Goal: Information Seeking & Learning: Check status

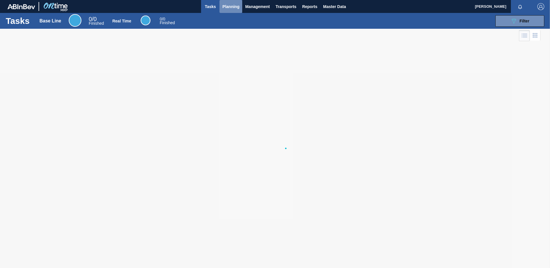
click at [237, 5] on span "Planning" at bounding box center [230, 6] width 17 height 7
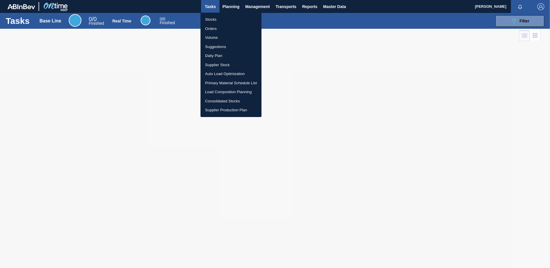
click at [231, 43] on li "Suggestions" at bounding box center [231, 46] width 61 height 9
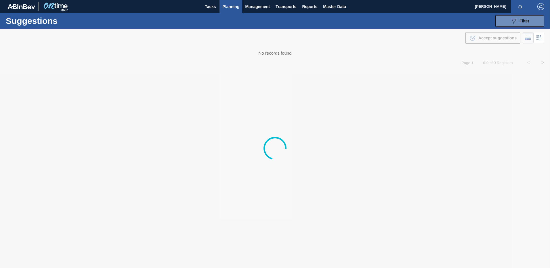
click at [234, 6] on span "Planning" at bounding box center [230, 6] width 17 height 7
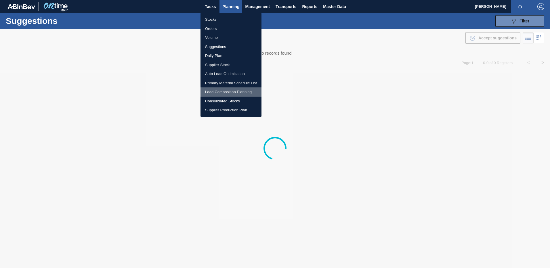
click at [231, 90] on li "Load Composition Planning" at bounding box center [231, 91] width 61 height 9
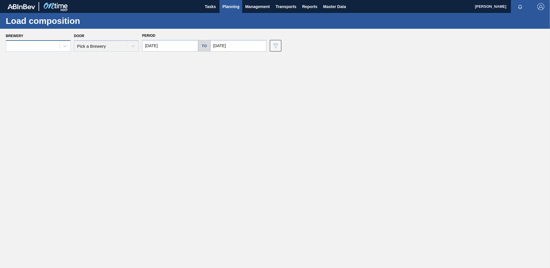
click at [59, 50] on div at bounding box center [33, 46] width 54 height 8
click at [80, 43] on div "Door Pick a Brewery" at bounding box center [106, 42] width 65 height 20
click at [64, 45] on icon at bounding box center [65, 46] width 6 height 6
click at [73, 36] on div "Brewery Door Pick a Brewery Period [DATE] to [DATE] Data view filter Unavailabl…" at bounding box center [277, 42] width 542 height 20
click at [228, 7] on span "Planning" at bounding box center [230, 6] width 17 height 7
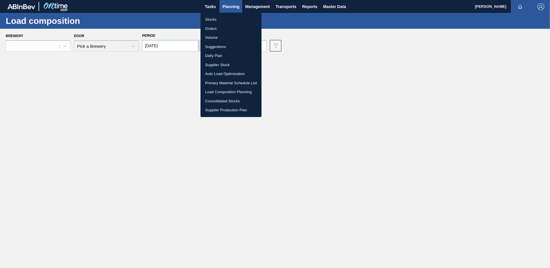
click at [224, 89] on li "Load Composition Planning" at bounding box center [231, 91] width 61 height 9
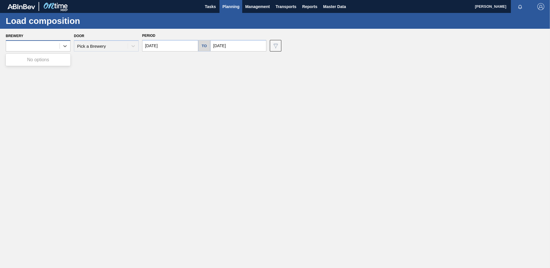
click at [61, 51] on div at bounding box center [38, 45] width 65 height 11
click at [104, 51] on div "Door Pick a Brewery" at bounding box center [106, 42] width 65 height 20
click at [113, 48] on div "Door Pick a Brewery" at bounding box center [106, 42] width 65 height 20
click at [54, 2] on img at bounding box center [55, 6] width 28 height 13
click at [227, 3] on span "Planning" at bounding box center [230, 6] width 17 height 7
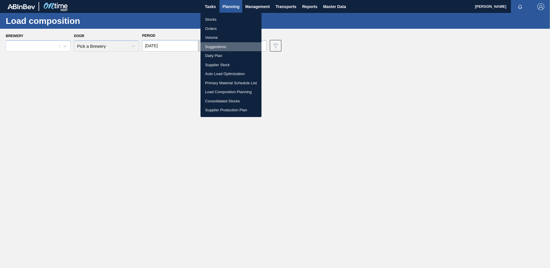
click at [214, 46] on li "Suggestions" at bounding box center [231, 46] width 61 height 9
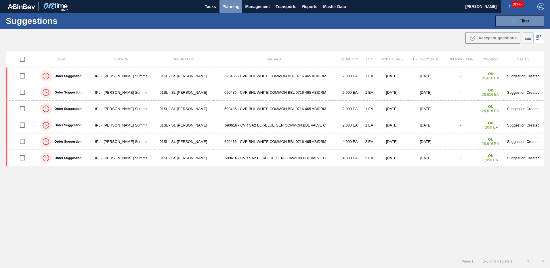
click at [235, 6] on span "Planning" at bounding box center [230, 6] width 17 height 7
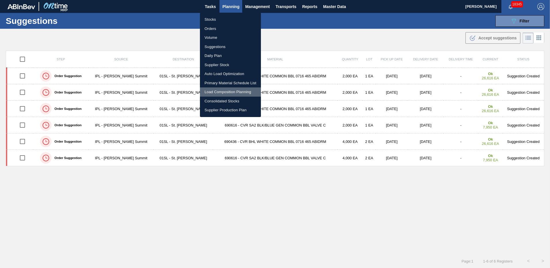
click at [225, 90] on li "Load Composition Planning" at bounding box center [230, 91] width 61 height 9
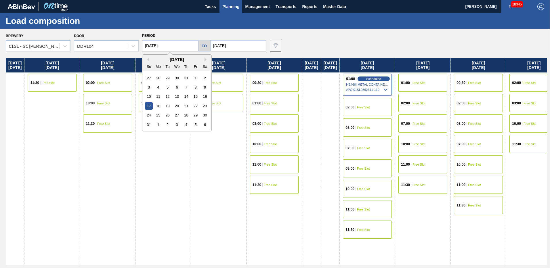
click at [170, 43] on input "[DATE]" at bounding box center [170, 46] width 56 height 12
click at [207, 58] on button "Next Month" at bounding box center [207, 60] width 4 height 4
click at [152, 87] on div "7" at bounding box center [149, 87] width 8 height 8
type input "[DATE]"
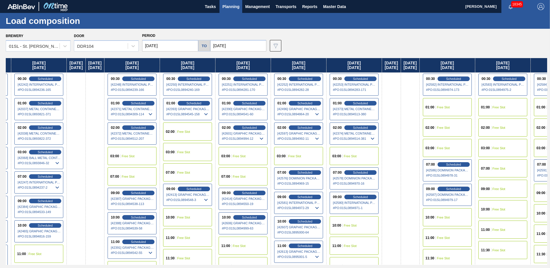
drag, startPoint x: 434, startPoint y: 168, endPoint x: 195, endPoint y: 163, distance: 238.6
click at [195, 163] on div "[DATE] [DATE] 10:00 Free Slot 11:30 Free Slot [DATE] 01:00 Scheduled [42078] GR…" at bounding box center [277, 161] width 542 height 207
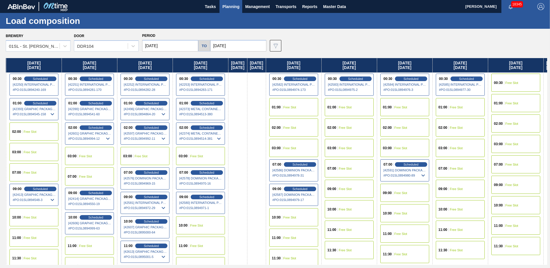
scroll to position [0, 445]
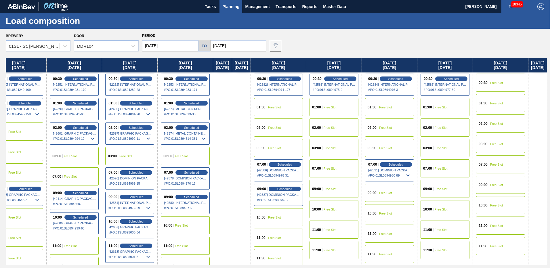
drag, startPoint x: 421, startPoint y: 151, endPoint x: 195, endPoint y: 151, distance: 225.3
click at [195, 151] on div "[DATE] [DATE] 10:00 Free Slot 11:30 Free Slot [DATE] 01:00 Scheduled [42078] GR…" at bounding box center [277, 161] width 542 height 207
click at [494, 140] on div "03:00 Free Slot" at bounding box center [500, 144] width 49 height 18
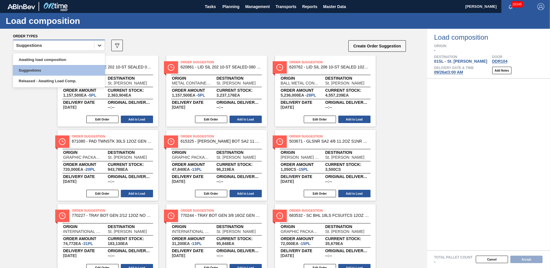
click at [97, 45] on icon at bounding box center [100, 46] width 6 height 6
click at [80, 60] on div "Awaiting load composition" at bounding box center [59, 59] width 92 height 11
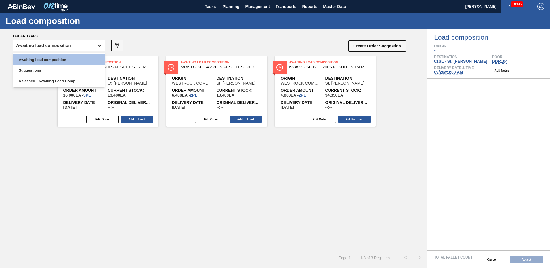
click at [97, 44] on icon at bounding box center [100, 46] width 6 height 6
click at [78, 81] on div "Released - Awaiting Load Comp." at bounding box center [59, 81] width 92 height 11
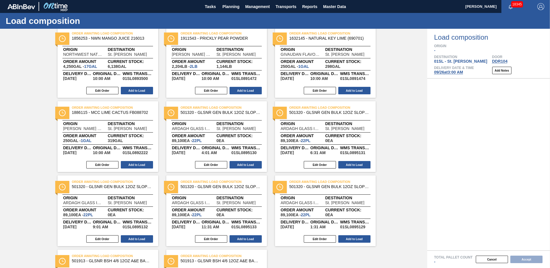
scroll to position [321, 0]
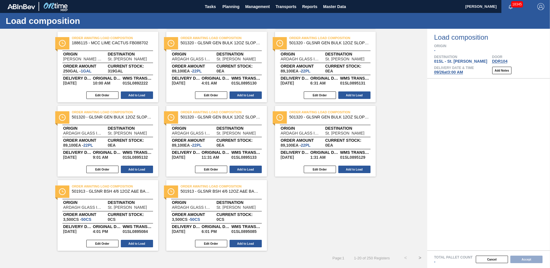
click at [419, 260] on button ">" at bounding box center [420, 258] width 14 height 14
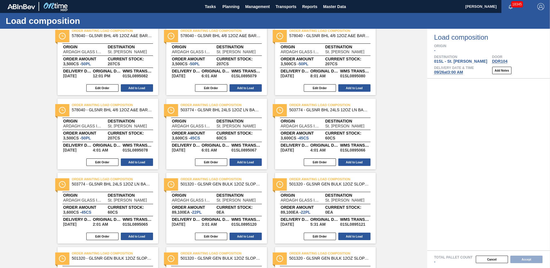
scroll to position [0, 0]
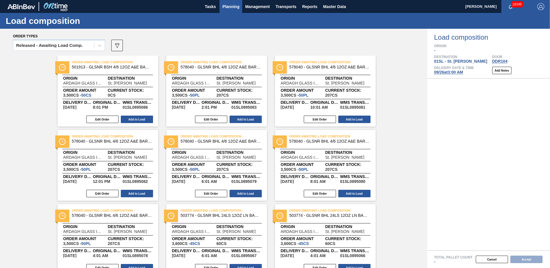
click at [224, 4] on span "Planning" at bounding box center [230, 6] width 17 height 7
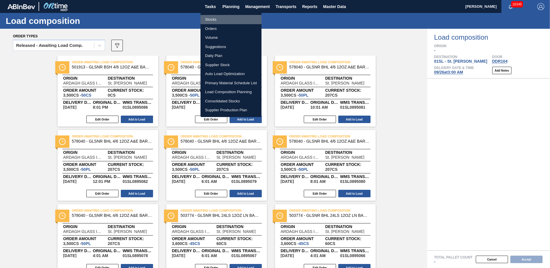
click at [218, 19] on li "Stocks" at bounding box center [231, 19] width 61 height 9
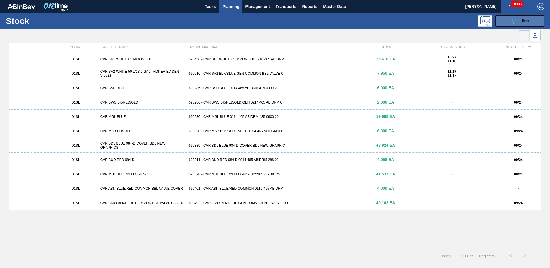
click at [531, 21] on button "089F7B8B-B2A5-4AFE-B5C0-19BA573D28AC Filter" at bounding box center [520, 21] width 49 height 12
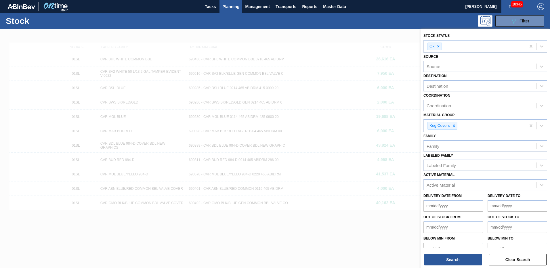
click at [452, 66] on div "Source" at bounding box center [480, 66] width 113 height 8
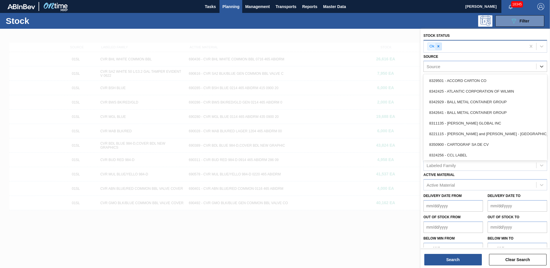
click at [438, 48] on icon at bounding box center [439, 46] width 4 height 4
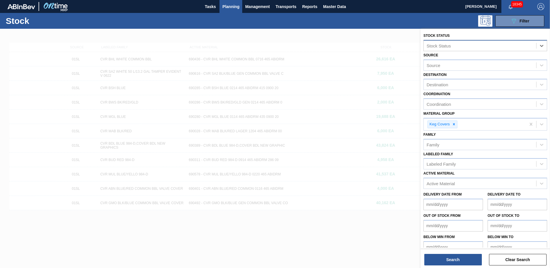
click at [438, 48] on div "Stock Status" at bounding box center [439, 45] width 24 height 5
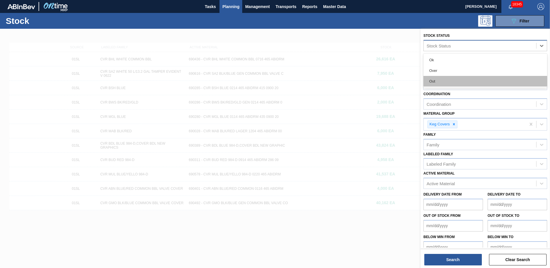
click at [437, 79] on div "Out" at bounding box center [486, 81] width 124 height 11
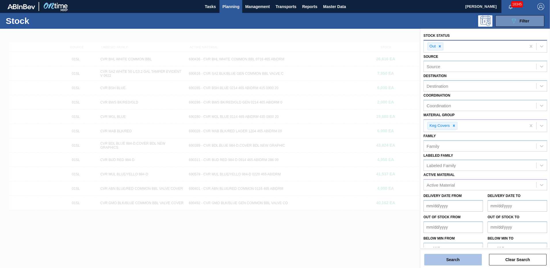
click at [450, 256] on button "Search" at bounding box center [453, 260] width 58 height 12
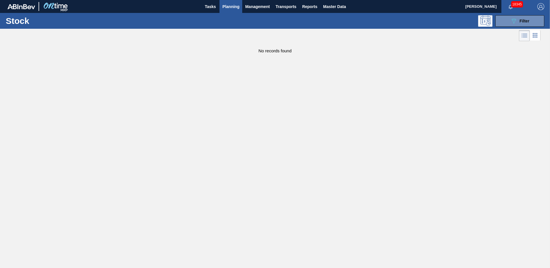
click at [520, 14] on div "Stock 089F7B8B-B2A5-4AFE-B5C0-19BA573D28AC Filter" at bounding box center [275, 21] width 550 height 16
click at [520, 17] on button "089F7B8B-B2A5-4AFE-B5C0-19BA573D28AC Filter" at bounding box center [520, 21] width 49 height 12
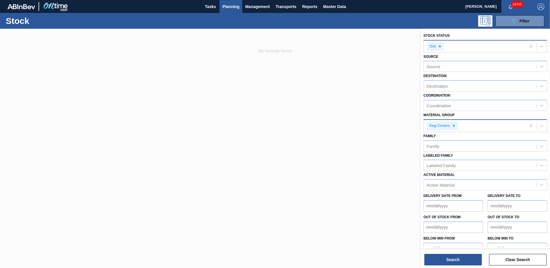
click at [456, 125] on icon at bounding box center [454, 126] width 4 height 4
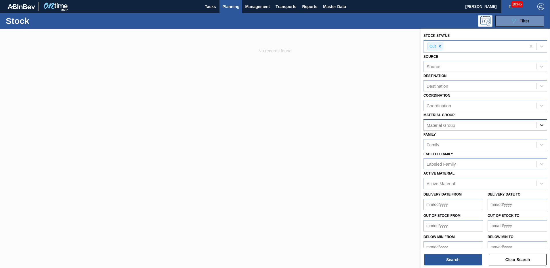
click at [540, 128] on div at bounding box center [542, 125] width 10 height 10
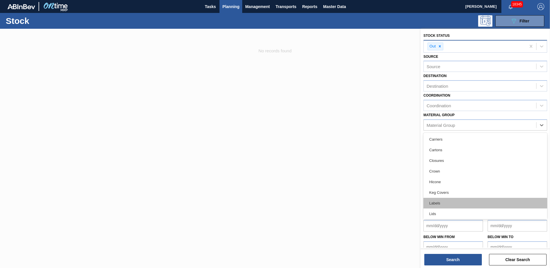
scroll to position [65, 0]
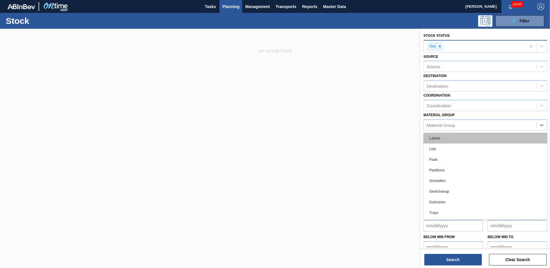
click at [464, 139] on div "Labels" at bounding box center [486, 138] width 124 height 11
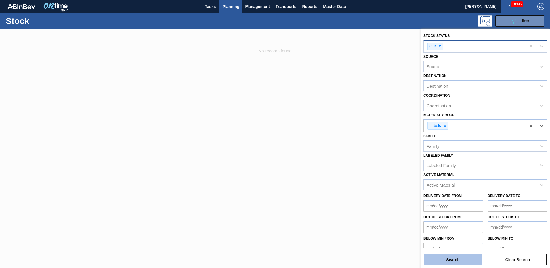
click at [453, 257] on button "Search" at bounding box center [453, 260] width 58 height 12
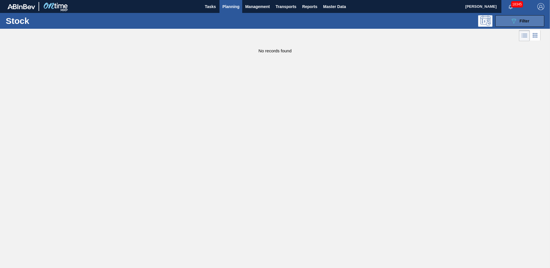
click at [514, 20] on icon "089F7B8B-B2A5-4AFE-B5C0-19BA573D28AC" at bounding box center [514, 21] width 7 height 7
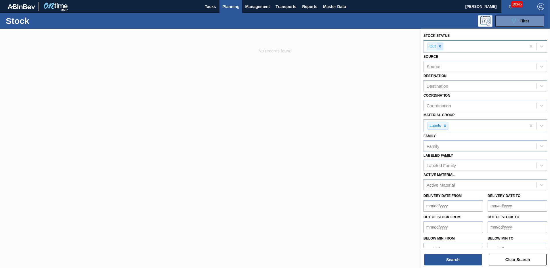
click at [440, 47] on icon at bounding box center [440, 46] width 2 height 2
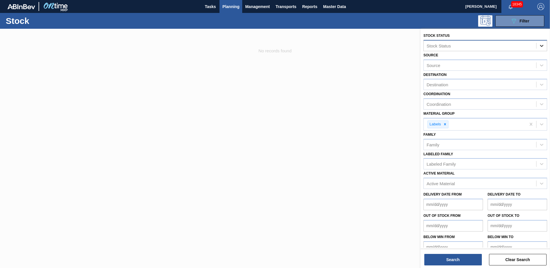
click at [538, 48] on div at bounding box center [542, 46] width 10 height 10
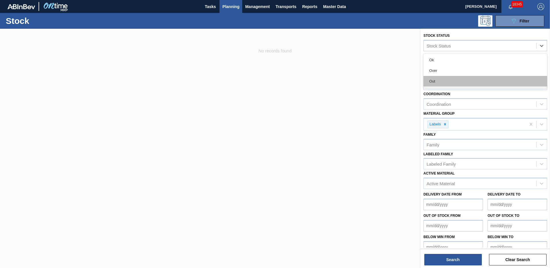
click at [500, 78] on div "Out" at bounding box center [486, 81] width 124 height 11
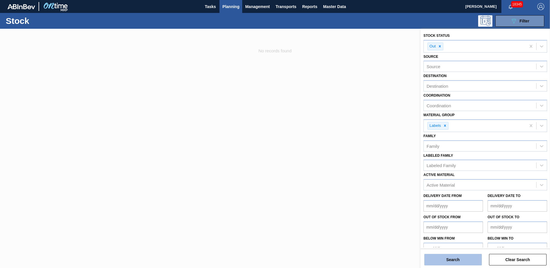
click at [447, 258] on button "Search" at bounding box center [453, 260] width 58 height 12
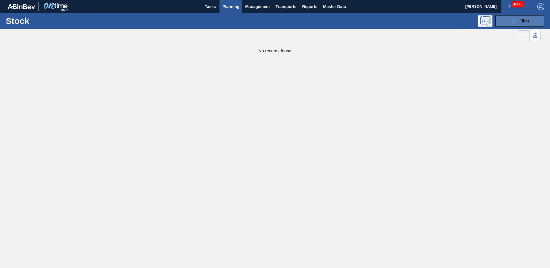
click at [513, 18] on icon "089F7B8B-B2A5-4AFE-B5C0-19BA573D28AC" at bounding box center [514, 21] width 7 height 7
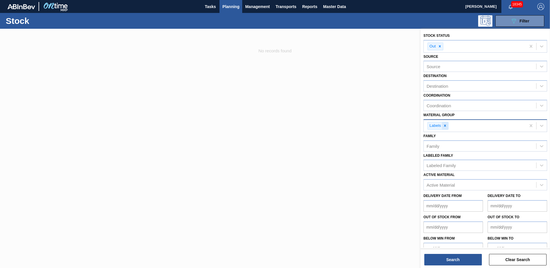
click at [445, 126] on icon at bounding box center [445, 126] width 2 height 2
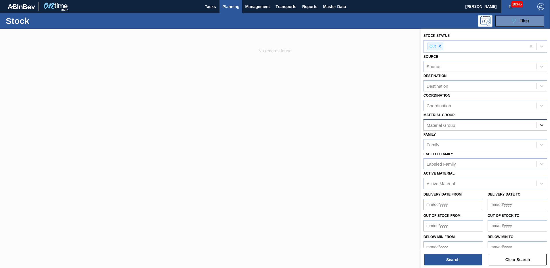
click at [540, 128] on icon at bounding box center [542, 125] width 6 height 6
click at [493, 102] on div "Coordination" at bounding box center [480, 106] width 113 height 8
click at [498, 83] on div "Destination" at bounding box center [480, 86] width 113 height 8
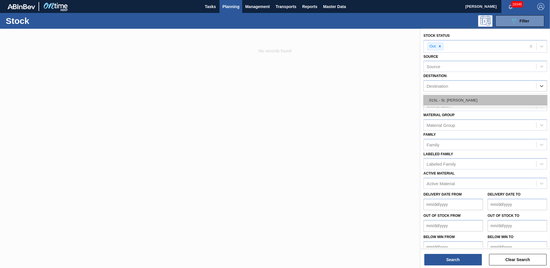
click at [486, 101] on div "01SL - St. [PERSON_NAME]" at bounding box center [486, 100] width 124 height 11
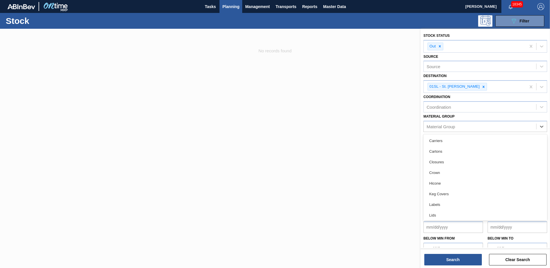
click at [485, 125] on div "Material Group" at bounding box center [480, 126] width 113 height 8
click at [458, 202] on div "Labels" at bounding box center [486, 204] width 124 height 11
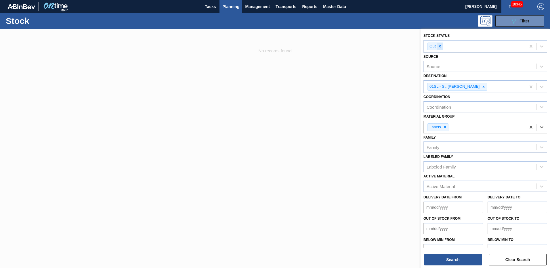
click at [441, 45] on icon at bounding box center [440, 46] width 4 height 4
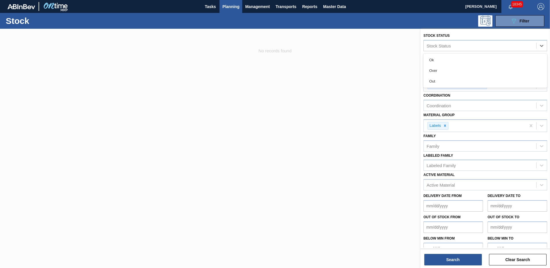
click at [452, 42] on div "Stock Status" at bounding box center [480, 45] width 113 height 8
click at [441, 72] on div "Over" at bounding box center [486, 70] width 124 height 11
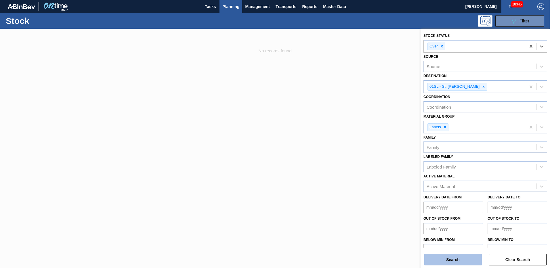
click at [443, 258] on button "Search" at bounding box center [453, 260] width 58 height 12
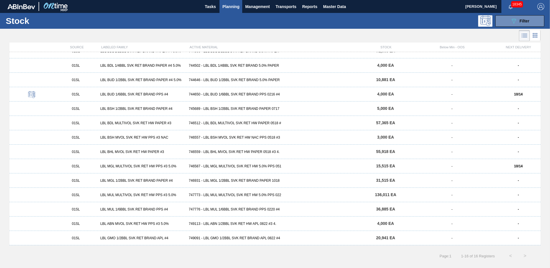
scroll to position [0, 0]
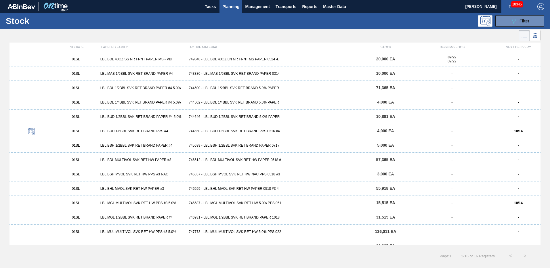
click at [192, 73] on div "743380 - LBL MAB 1/6BBL SVK RET BRAND PAPER 0314" at bounding box center [274, 74] width 177 height 4
click at [239, 73] on div "743380 - LBL MAB 1/6BBL SVK RET BRAND PAPER 0314" at bounding box center [274, 74] width 177 height 4
click at [211, 87] on div "744500 - LBL BDL 1/2BBL SVK RET BRAND 5.0% PAPER" at bounding box center [274, 88] width 177 height 4
click at [247, 102] on div "744502 - LBL BDL 1/4BBL SVK RET BRAND 5.0% PAPER" at bounding box center [274, 102] width 177 height 4
click at [214, 117] on div "744646 - LBL BUD 1/2BBL SVK RET BRAND 5.0% PAPER" at bounding box center [274, 117] width 177 height 4
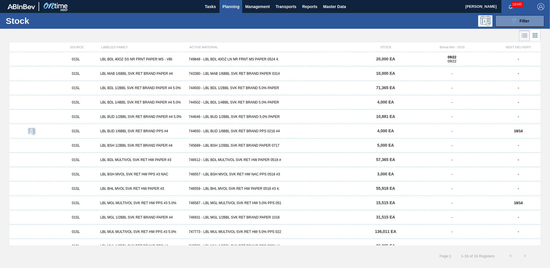
click at [225, 130] on div "744650 - LBL BUD 1/6BBL SVK RET BRAND PPS 0216 #4" at bounding box center [274, 131] width 177 height 4
click at [227, 146] on div "745689 - LBL BSH 1/2BBL SVK RET BRAND PAPER 0717" at bounding box center [274, 146] width 177 height 4
click at [221, 161] on div "746512 - LBL BDL MULTIVOL SVK RET HW PAPER 0518 #" at bounding box center [274, 160] width 177 height 4
click at [212, 159] on div "746559 - LBL BHL MVOL SVK RET HW PAPER 0518 #3 4." at bounding box center [274, 160] width 177 height 4
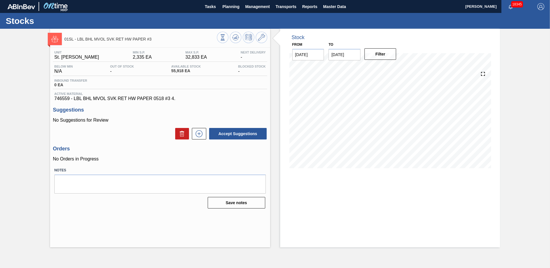
click at [155, 171] on label "Notes" at bounding box center [160, 170] width 212 height 8
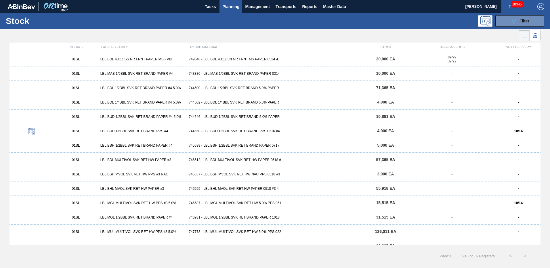
click at [212, 201] on div "746587 - LBL MGL MULTIVOL SVK RET HW 5.0% PPS 051" at bounding box center [274, 203] width 177 height 4
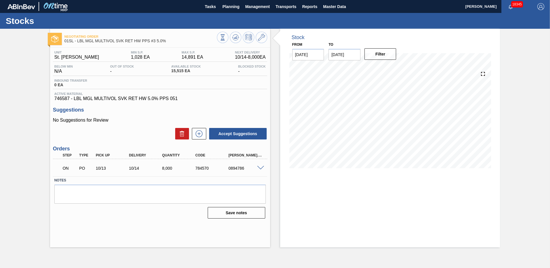
click at [135, 133] on div "Accept Suggestions" at bounding box center [160, 133] width 214 height 13
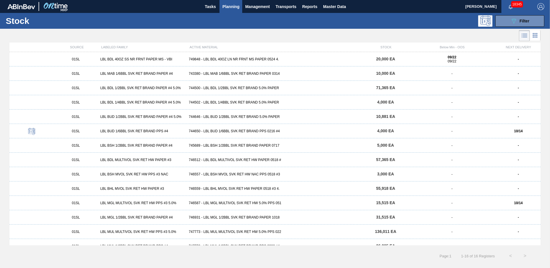
click at [229, 216] on div "746931 - LBL MGL 1/2BBL SVK RET BRAND PAPER 1018" at bounding box center [274, 218] width 177 height 4
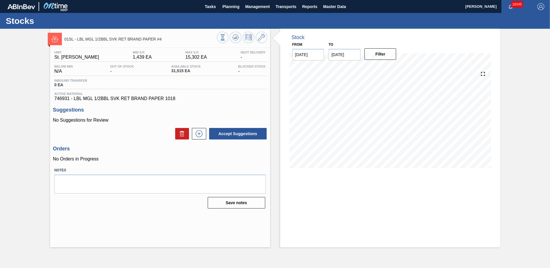
click at [124, 157] on p "No Orders in Progress" at bounding box center [160, 159] width 214 height 5
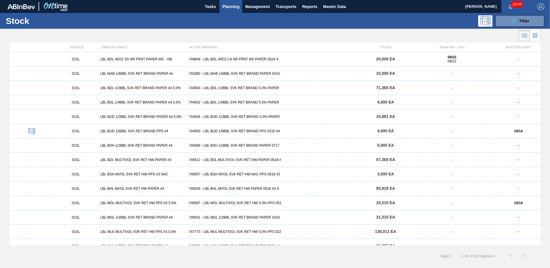
scroll to position [37, 0]
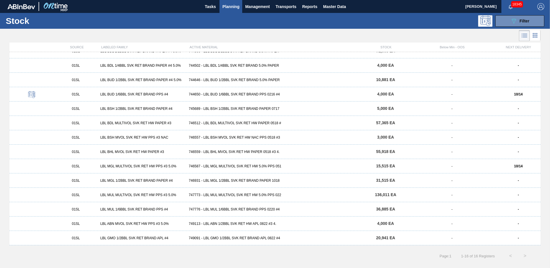
click at [229, 194] on div "747773 - LBL MUL MULTIVOL SVK RET HW 5.0% PPS 022" at bounding box center [274, 195] width 177 height 4
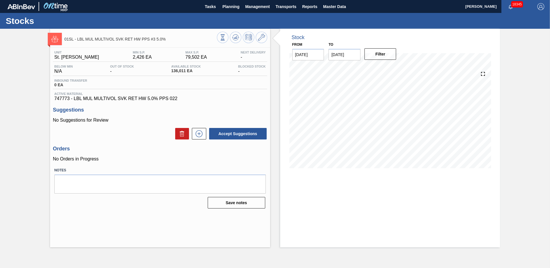
click at [139, 153] on div "Orders No Orders in Progress" at bounding box center [160, 154] width 214 height 16
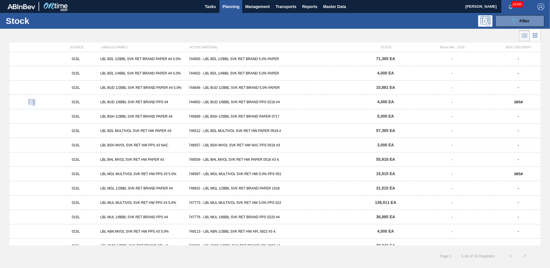
scroll to position [37, 0]
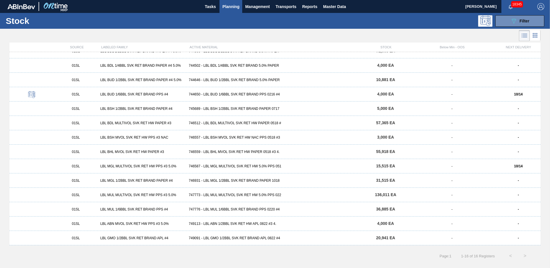
click at [227, 207] on div "01SL LBL MUL 1/6BBL SVK RET BRAND PPS #4 747776 - LBL MUL 1/6BBL SVK RET BRAND …" at bounding box center [274, 209] width 531 height 14
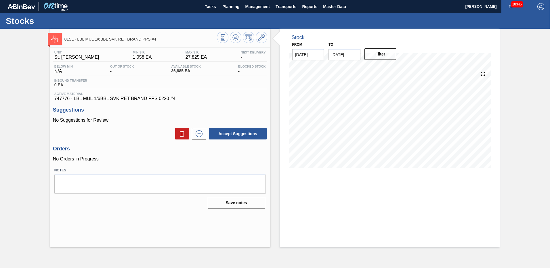
click at [138, 157] on p "No Orders in Progress" at bounding box center [160, 159] width 214 height 5
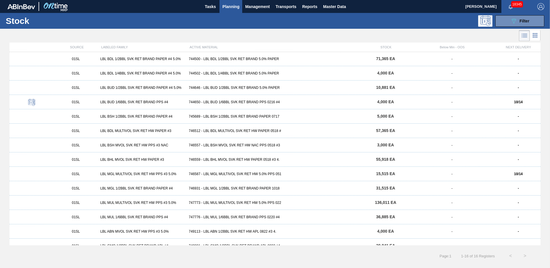
scroll to position [37, 0]
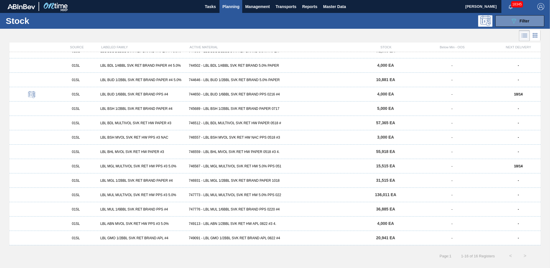
click at [237, 238] on div "749091 - LBL GMO 1/2BBL SVK RET BRAND APL 0822 #4" at bounding box center [274, 238] width 177 height 4
